Goal: Information Seeking & Learning: Learn about a topic

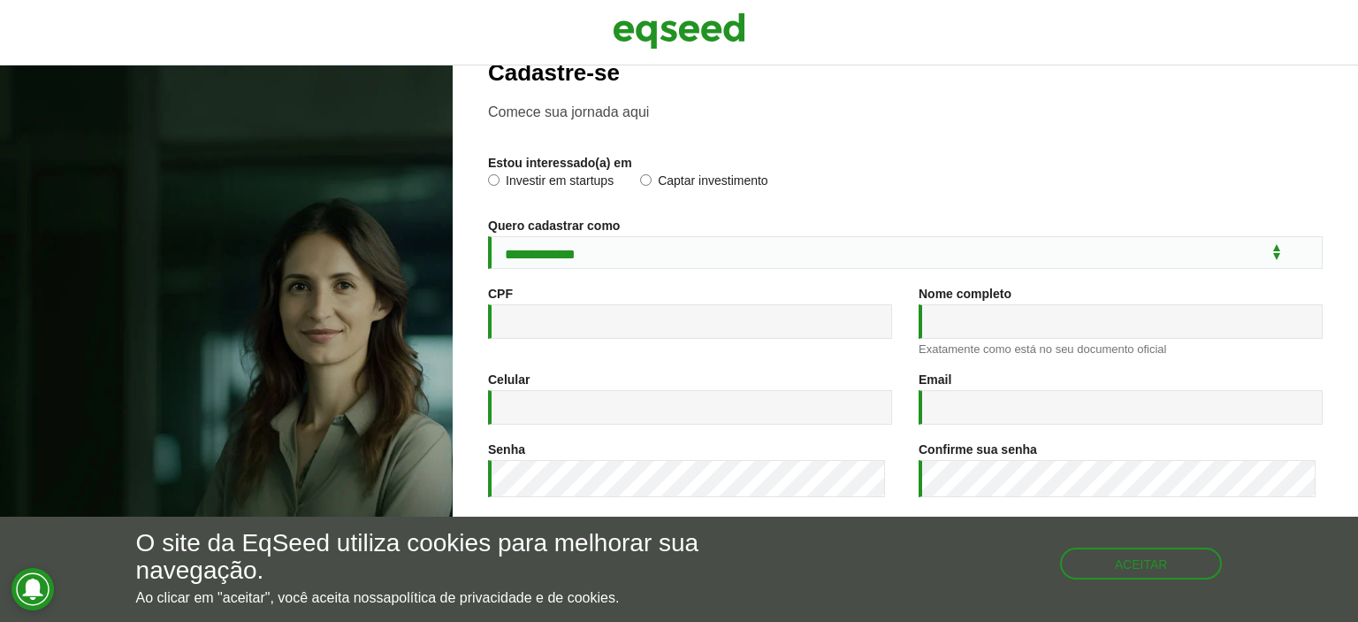
scroll to position [32, 0]
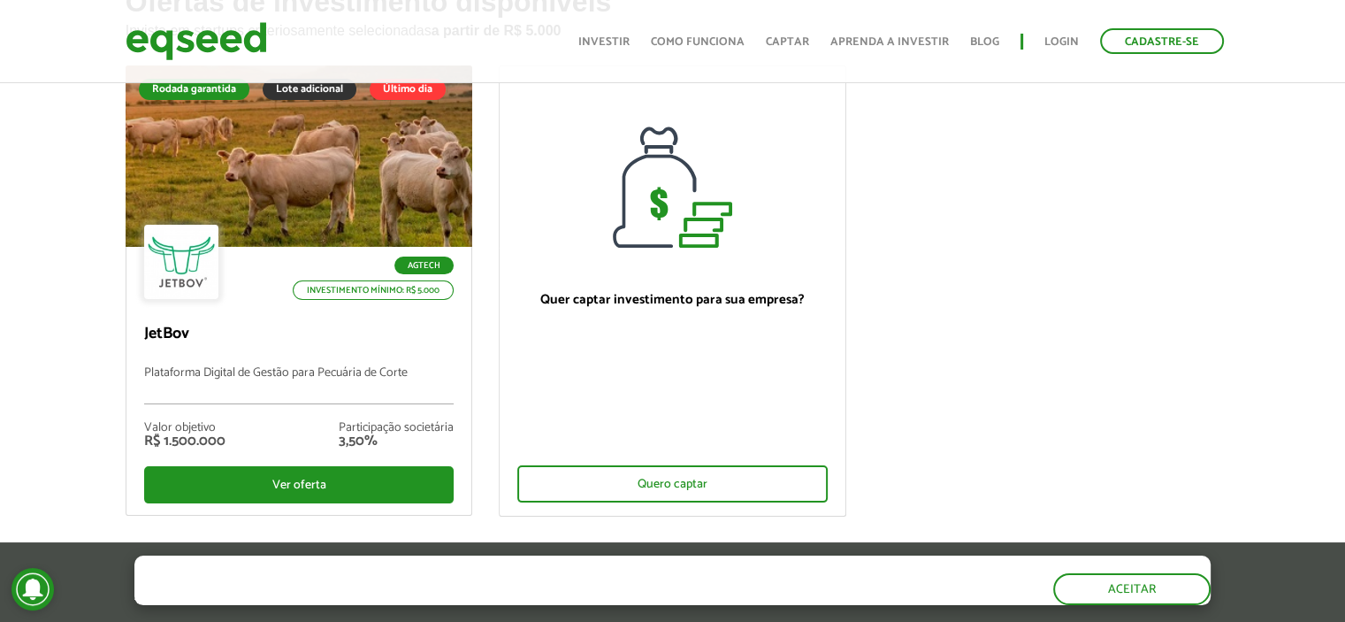
scroll to position [177, 0]
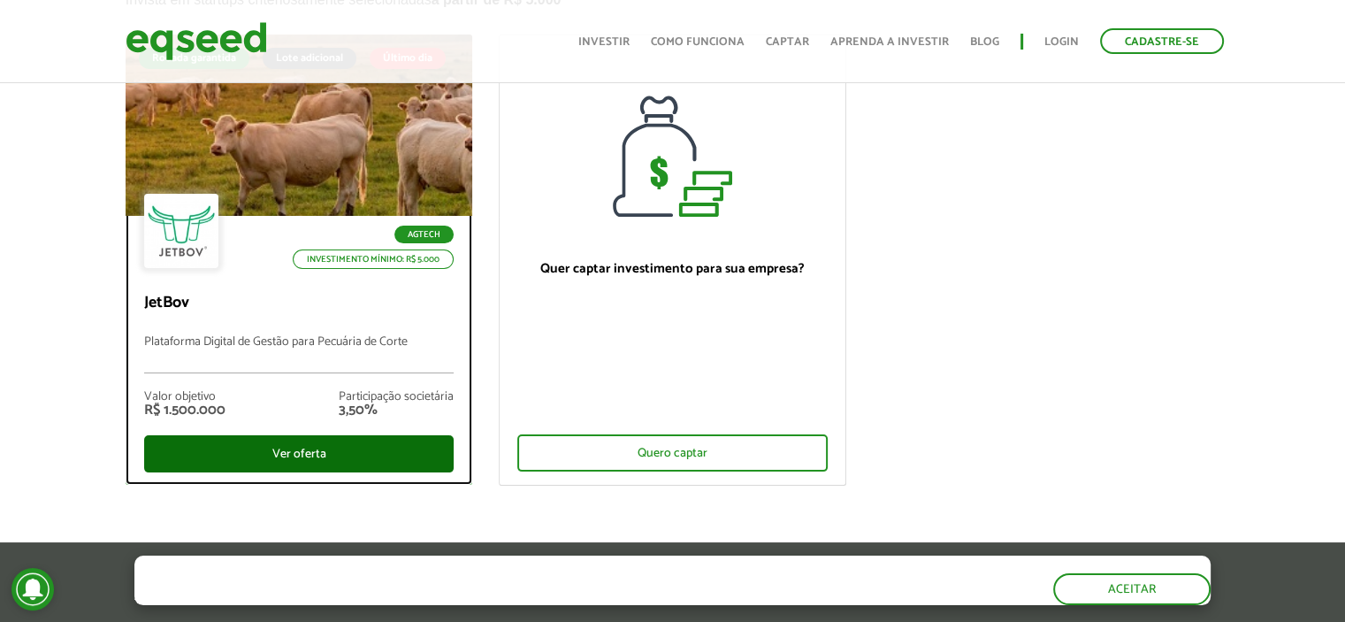
click at [347, 442] on div "Ver oferta" at bounding box center [299, 453] width 310 height 37
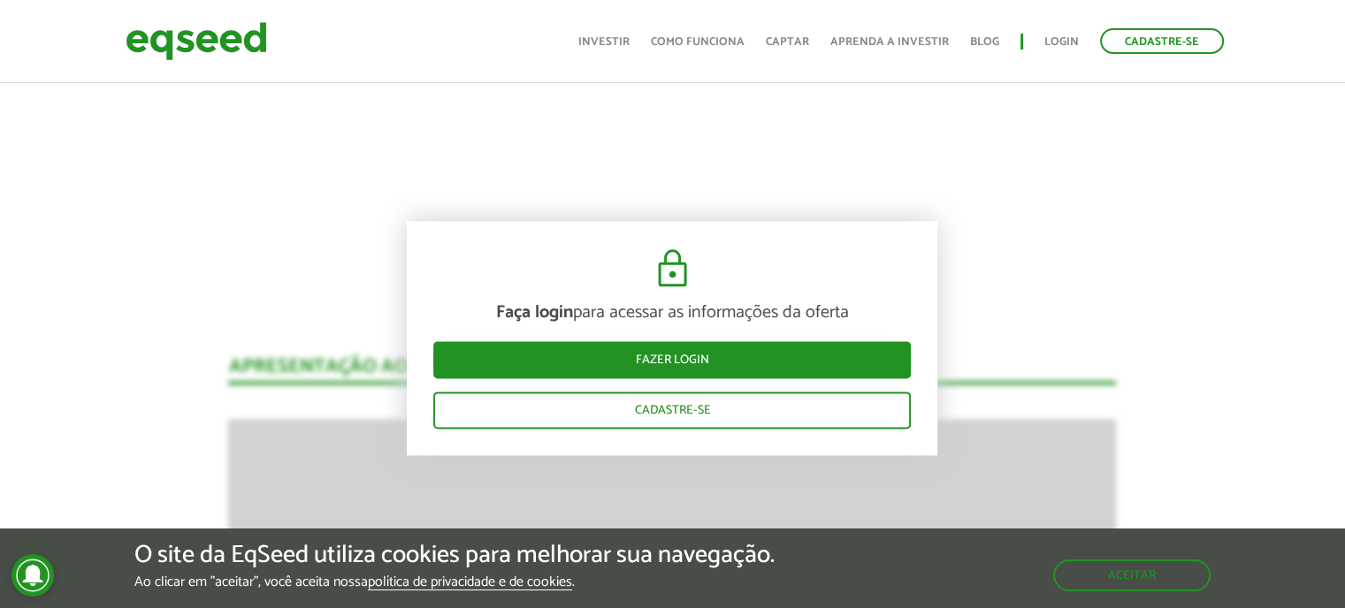
scroll to position [2219, 0]
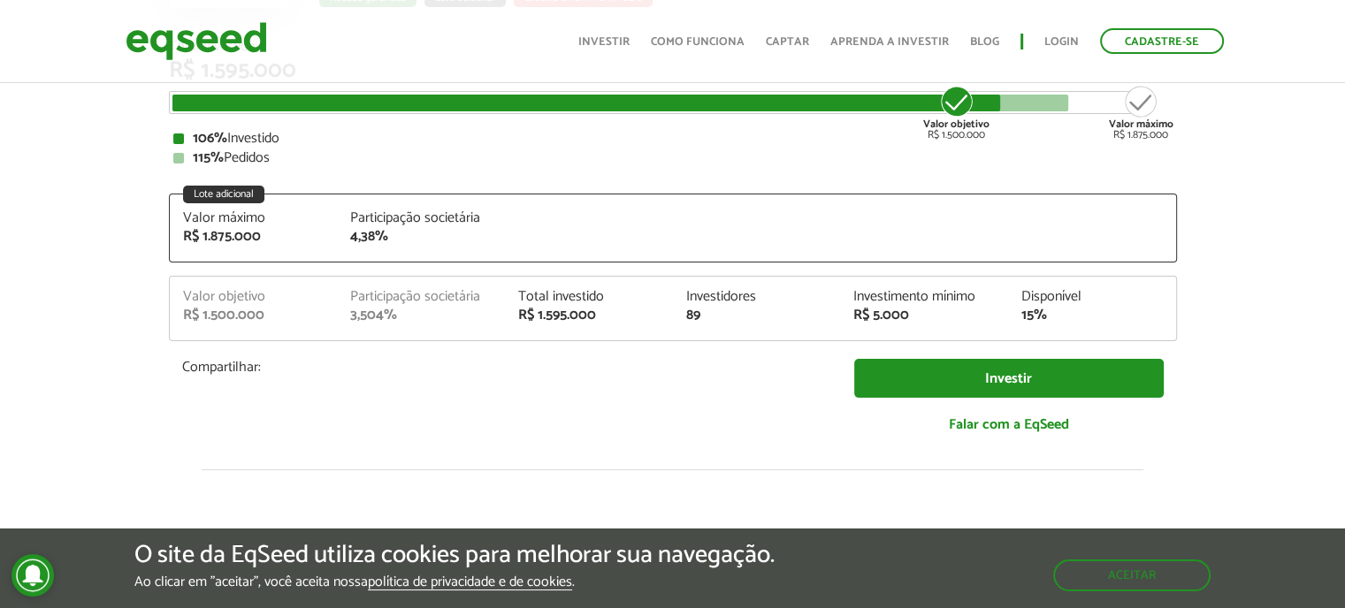
scroll to position [266, 0]
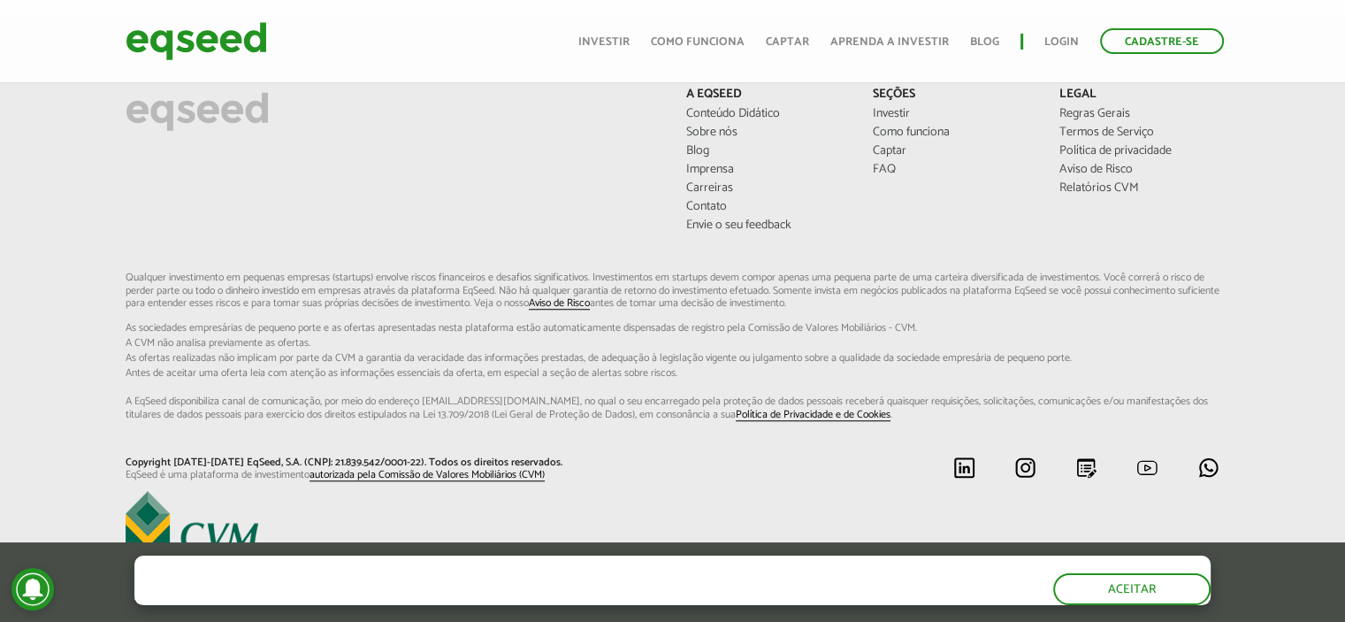
scroll to position [1432, 0]
